Goal: Task Accomplishment & Management: Complete application form

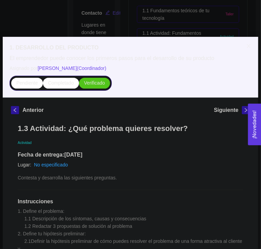
click at [155, 14] on div "1. DESARROLLO DEL PRODUCTO El emprendedor puede conocer los primeros pasos para…" at bounding box center [130, 124] width 261 height 249
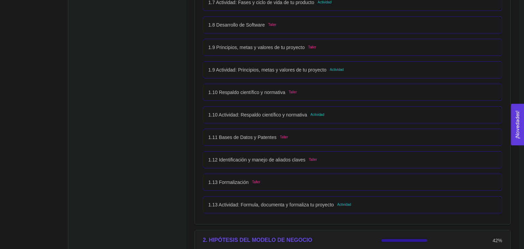
scroll to position [432, 0]
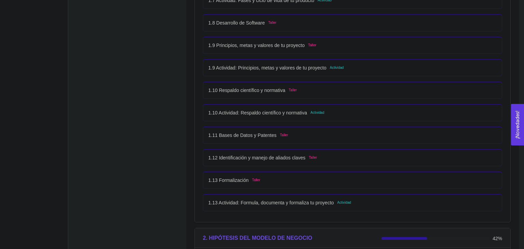
click at [248, 199] on div "1.13 Actividad: Formula, documenta y formaliza tu proyecto Actividad" at bounding box center [353, 203] width 300 height 17
click at [261, 199] on div "1.13 Actividad: Formula, documenta y formaliza tu proyecto Actividad" at bounding box center [353, 203] width 300 height 17
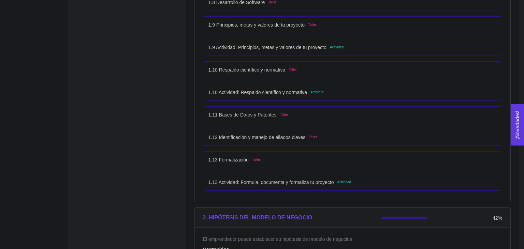
scroll to position [468, 0]
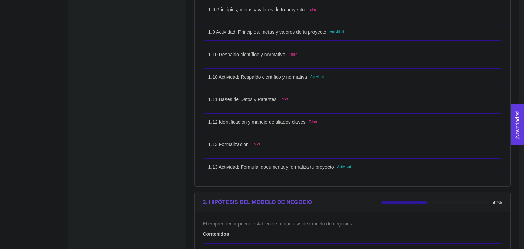
click at [261, 170] on div "1.13 Actividad: Formula, documenta y formaliza tu proyecto Actividad" at bounding box center [352, 167] width 289 height 8
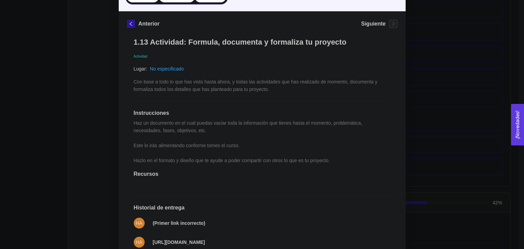
scroll to position [38, 0]
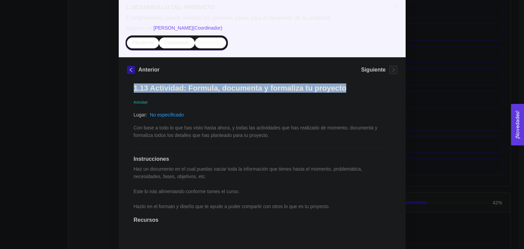
drag, startPoint x: 134, startPoint y: 88, endPoint x: 362, endPoint y: 90, distance: 228.0
click at [261, 90] on div "1.13 Actividad: Formula, documenta y formaliza tu proyecto Actividad Lugar: No …" at bounding box center [262, 214] width 271 height 275
copy h1 "1.13 Actividad: Formula, documenta y formaliza tu proyecto"
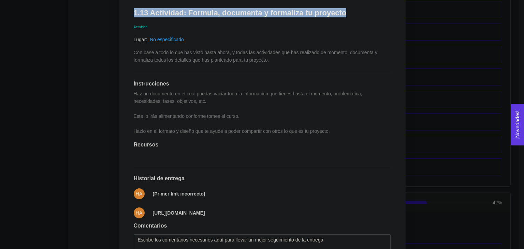
scroll to position [0, 0]
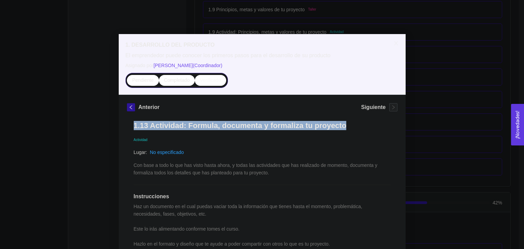
copy h1 "1.13 Actividad: Formula, documenta y formaliza tu proyecto"
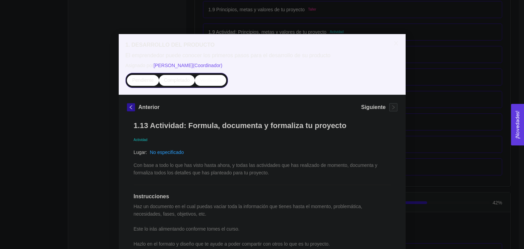
click at [186, 154] on div "Lugar: No especificado" at bounding box center [262, 153] width 257 height 8
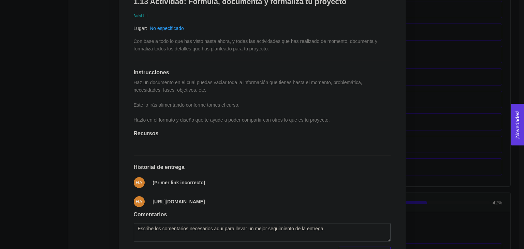
scroll to position [150, 0]
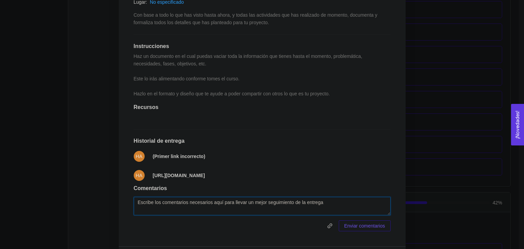
click at [156, 201] on textarea at bounding box center [262, 206] width 257 height 18
type textarea "L"
paste textarea "[URL][DOMAIN_NAME]"
type textarea "Enlace correcto: https://docs.google.com/document/d/1PiXU7nlfcgR-XP7fAhr09_1IKa…"
click at [261, 230] on span "Enviar comentarios" at bounding box center [364, 226] width 41 height 8
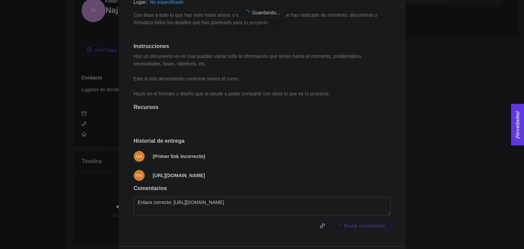
scroll to position [84, 0]
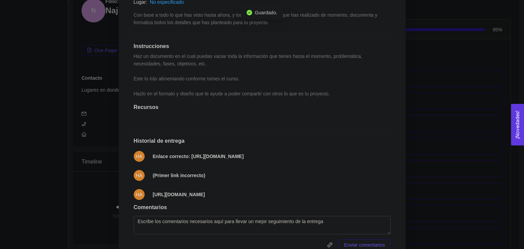
click at [261, 147] on div "1.13 Actividad: Formula, documenta y formaliza tu proyecto Actividad Lugar: No …" at bounding box center [262, 111] width 271 height 294
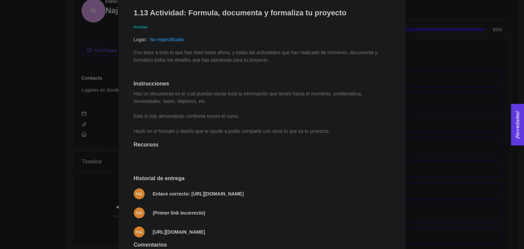
scroll to position [0, 0]
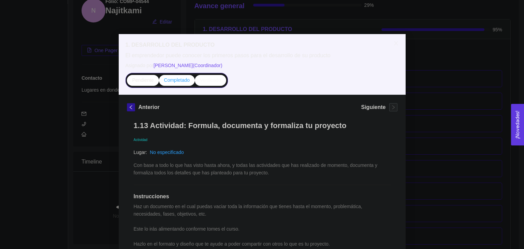
click at [178, 80] on span "Completado" at bounding box center [177, 79] width 26 height 5
click at [159, 82] on input "Completado" at bounding box center [159, 82] width 0 height 0
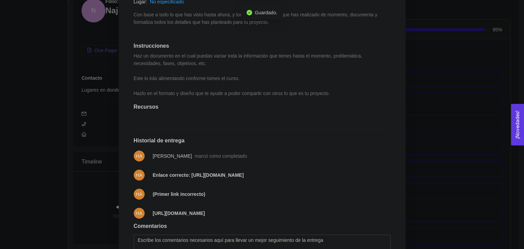
scroll to position [188, 0]
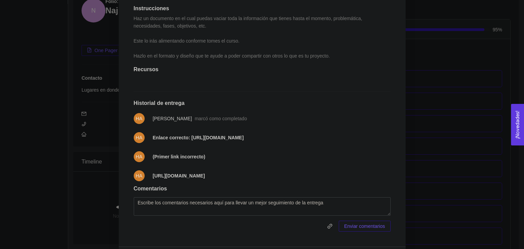
click at [47, 124] on div "1. DESARROLLO DEL PRODUCTO El emprendedor puede conocer los primeros pasos para…" at bounding box center [262, 124] width 524 height 249
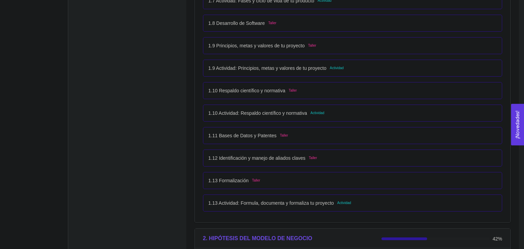
scroll to position [432, 0]
click at [261, 202] on div "1.13 Actividad: Formula, documenta y formaliza tu proyecto Actividad" at bounding box center [352, 203] width 289 height 8
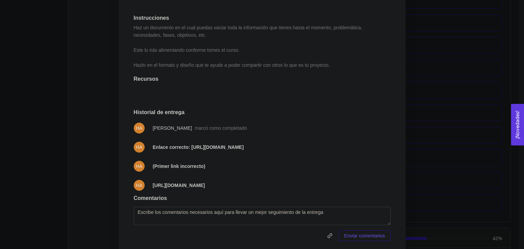
scroll to position [218, 0]
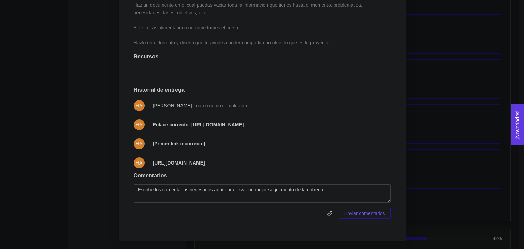
click at [77, 160] on div "1. DESARROLLO DEL PRODUCTO El emprendedor puede conocer los primeros pasos para…" at bounding box center [262, 124] width 524 height 249
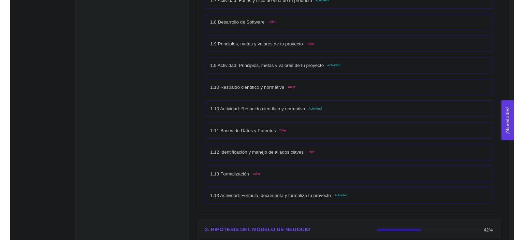
scroll to position [184, 0]
